Goal: Book appointment/travel/reservation

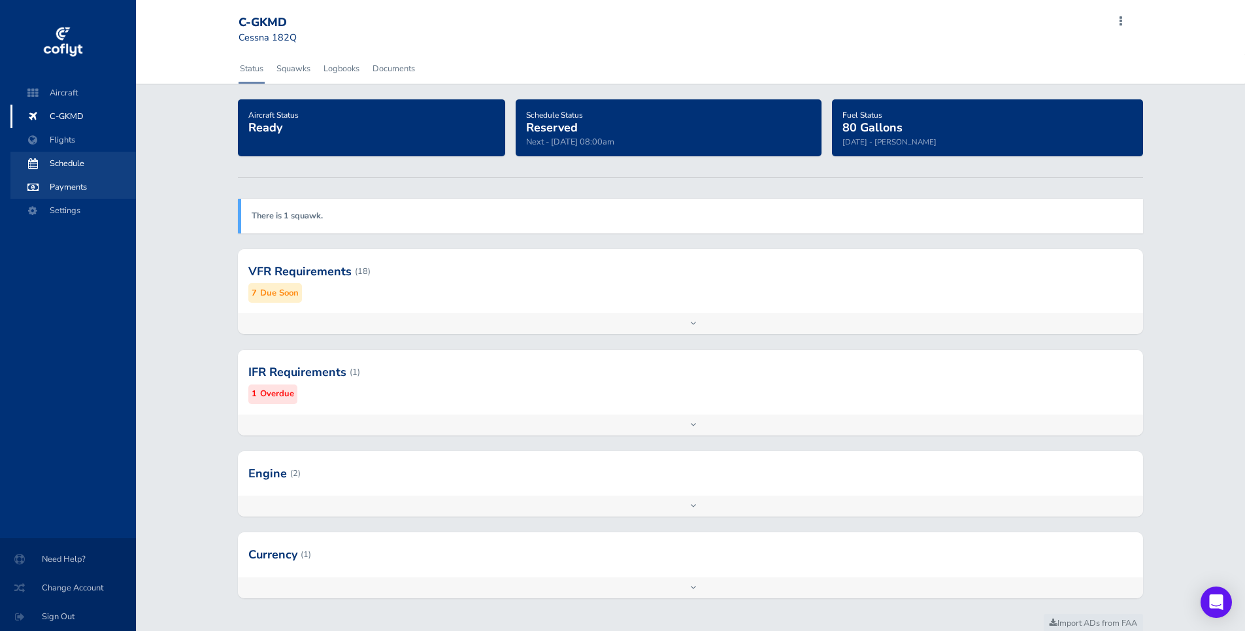
drag, startPoint x: 50, startPoint y: 167, endPoint x: 117, endPoint y: 176, distance: 67.9
click at [50, 167] on span "Schedule" at bounding box center [73, 164] width 99 height 24
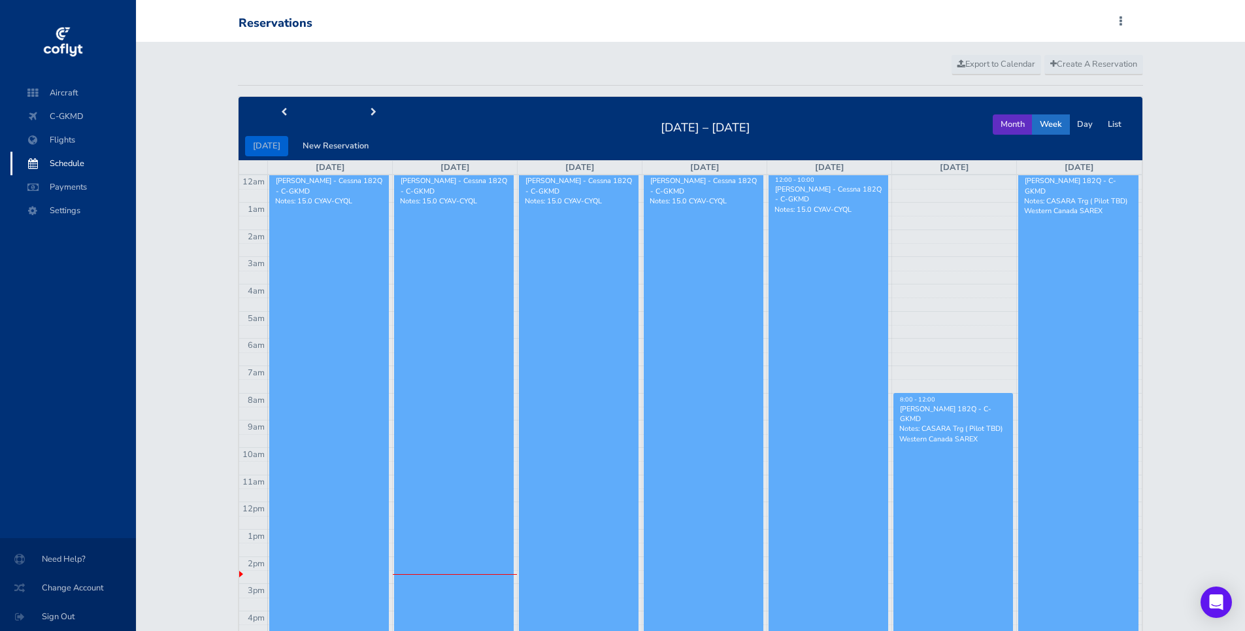
click at [1021, 125] on button "Month" at bounding box center [1013, 124] width 40 height 20
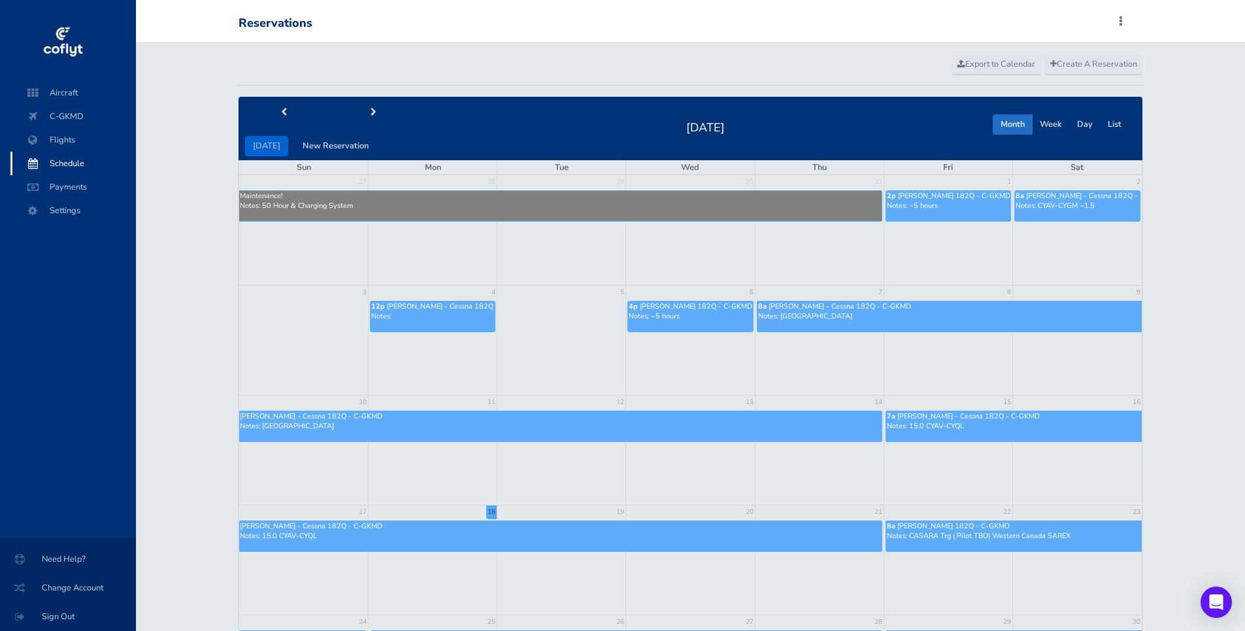
click at [802, 537] on p "Notes: 15.0 CYAV-CYQL" at bounding box center [560, 536] width 641 height 10
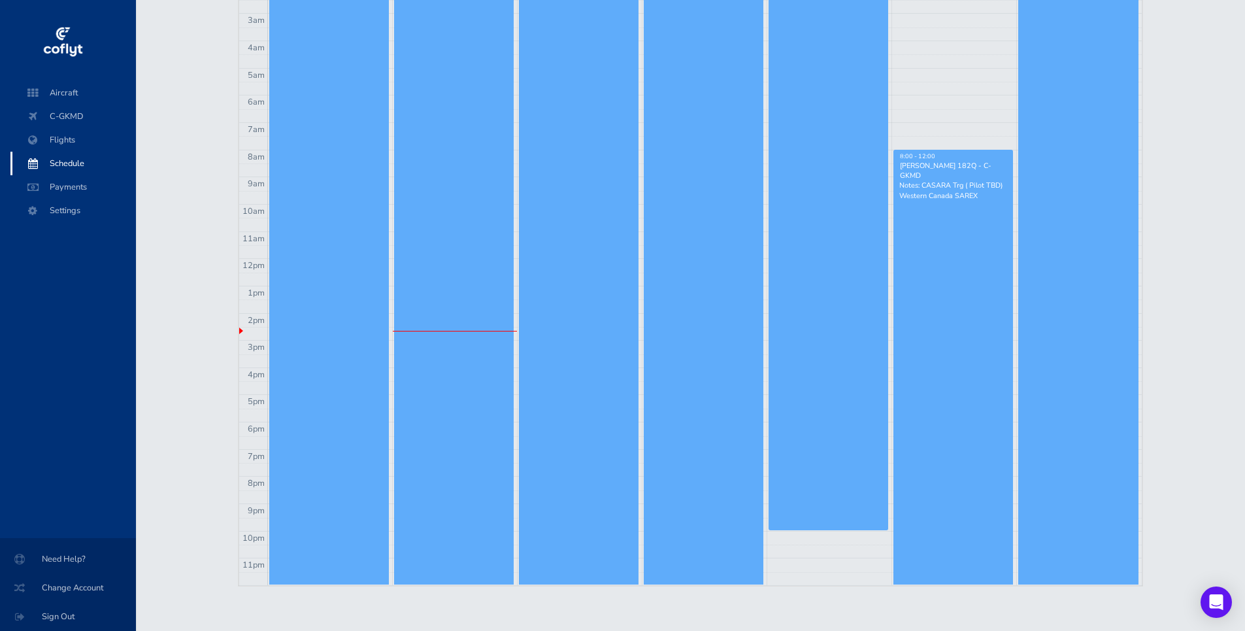
scroll to position [245, 0]
